Goal: Task Accomplishment & Management: Manage account settings

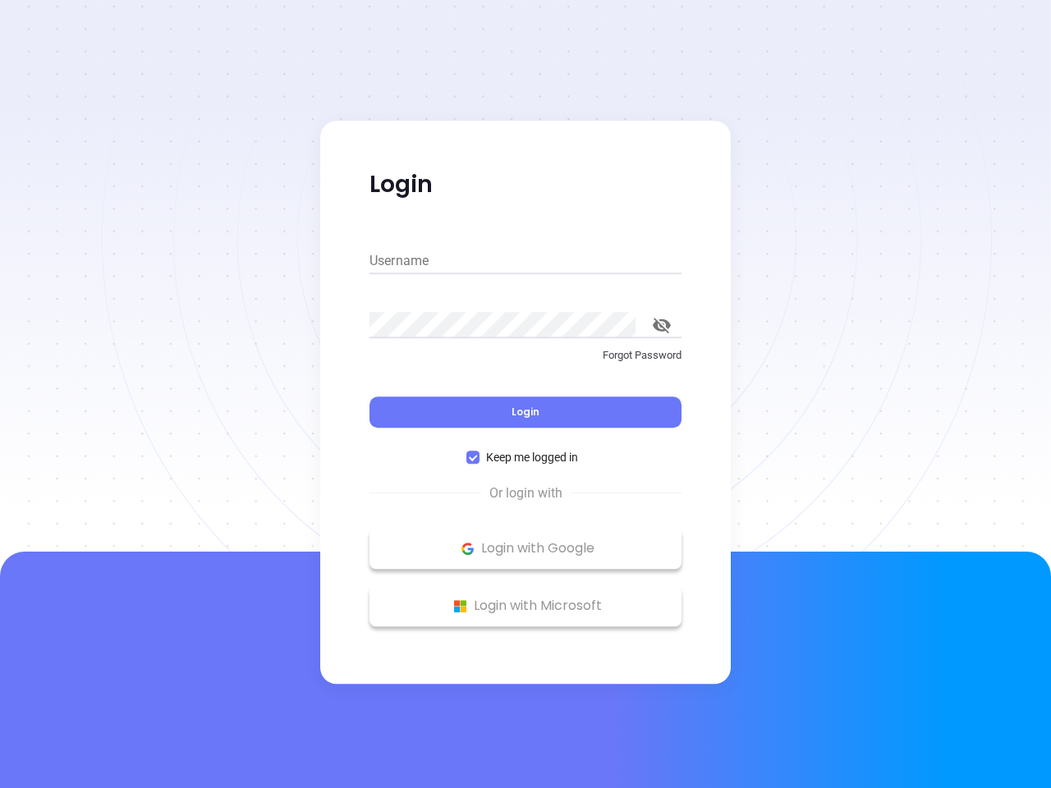
click at [525, 394] on div "Login" at bounding box center [525, 402] width 312 height 51
click at [525, 261] on input "Username" at bounding box center [525, 261] width 312 height 26
click at [662, 325] on icon "toggle password visibility" at bounding box center [662, 326] width 18 height 16
click at [525, 412] on span "Login" at bounding box center [526, 412] width 28 height 14
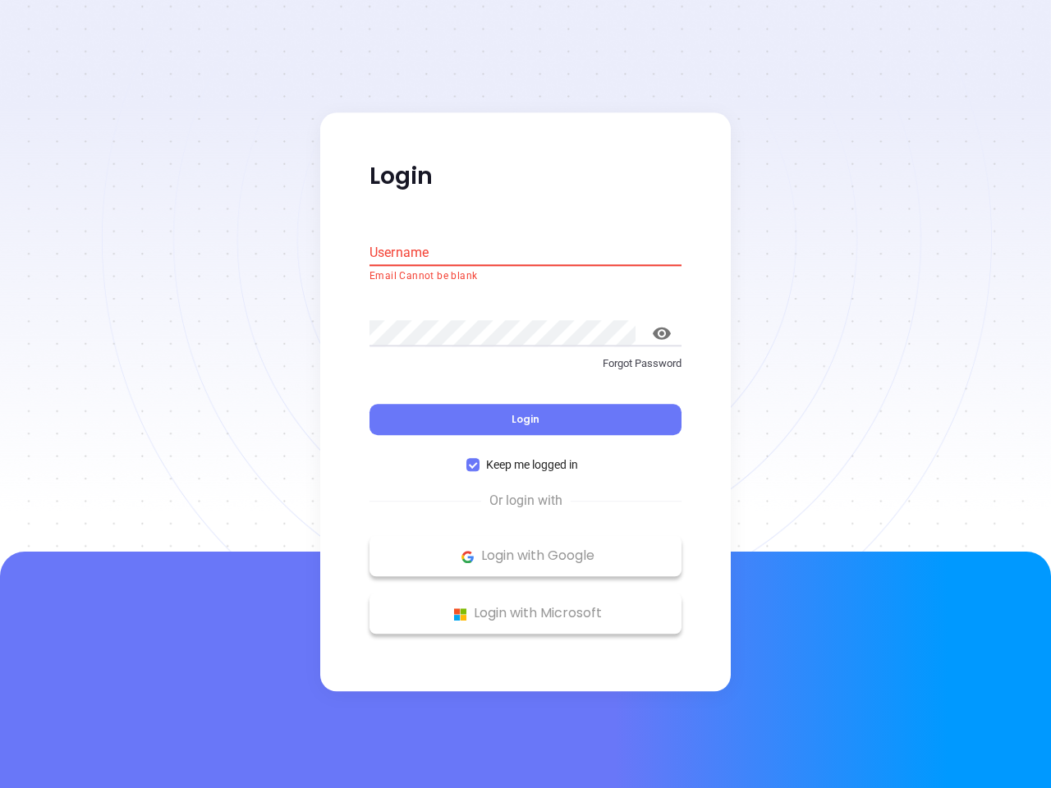
click at [525, 457] on span "Keep me logged in" at bounding box center [531, 465] width 105 height 18
click at [479, 459] on input "Keep me logged in" at bounding box center [472, 465] width 13 height 13
checkbox input "false"
click at [525, 548] on p "Login with Google" at bounding box center [526, 556] width 296 height 25
click at [525, 606] on p "Login with Microsoft" at bounding box center [526, 614] width 296 height 25
